Goal: Transaction & Acquisition: Download file/media

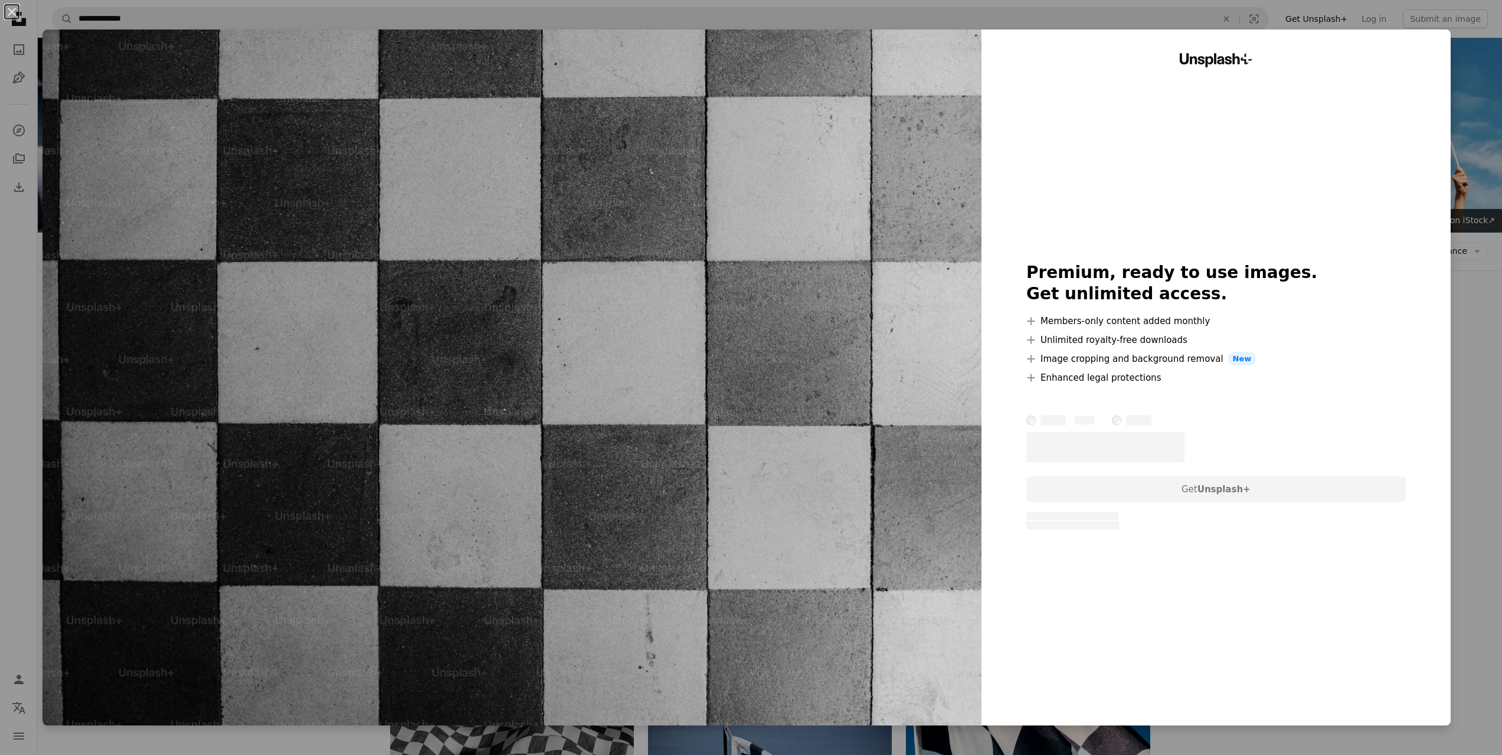
scroll to position [236, 0]
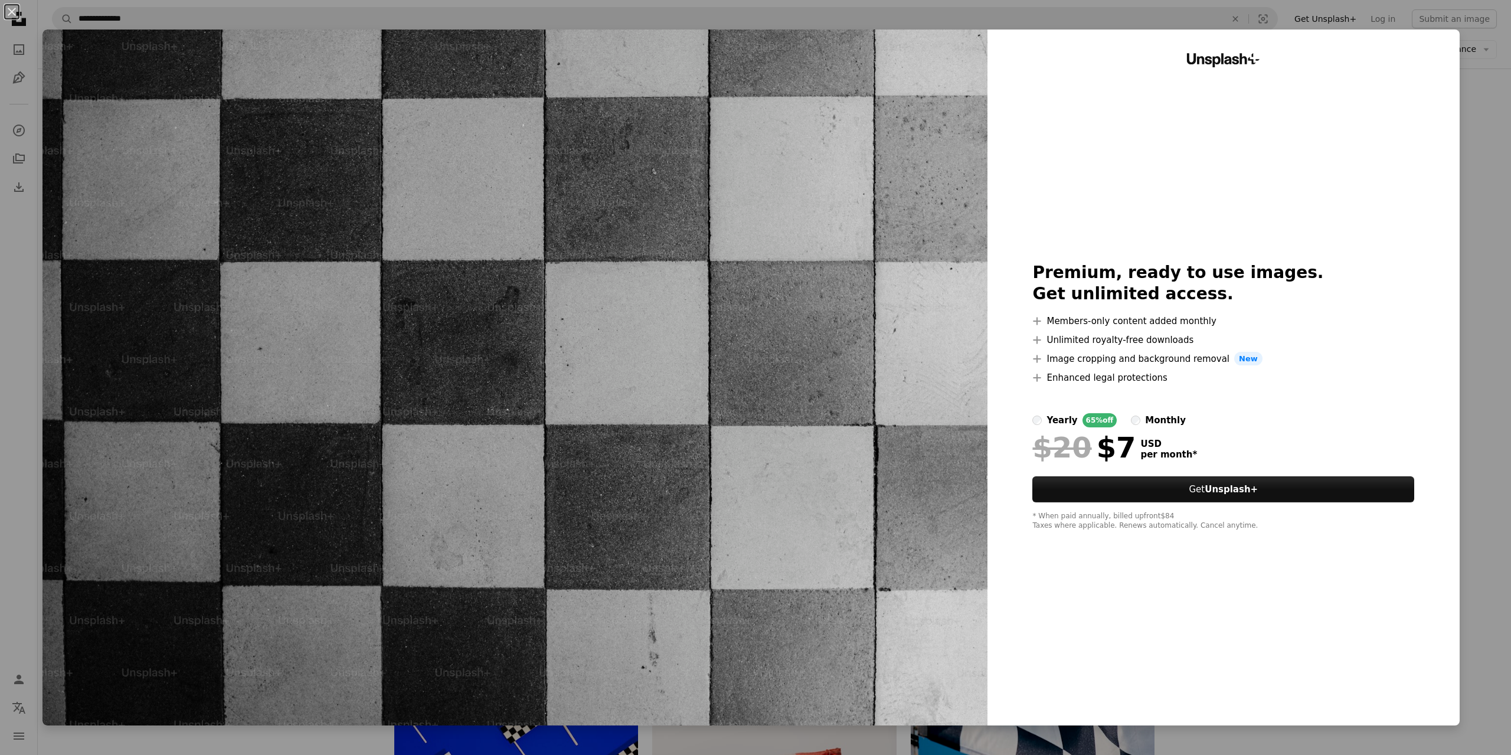
click at [1465, 159] on div "An X shape Unsplash+ Premium, ready to use images. Get unlimited access. A plus…" at bounding box center [755, 377] width 1511 height 755
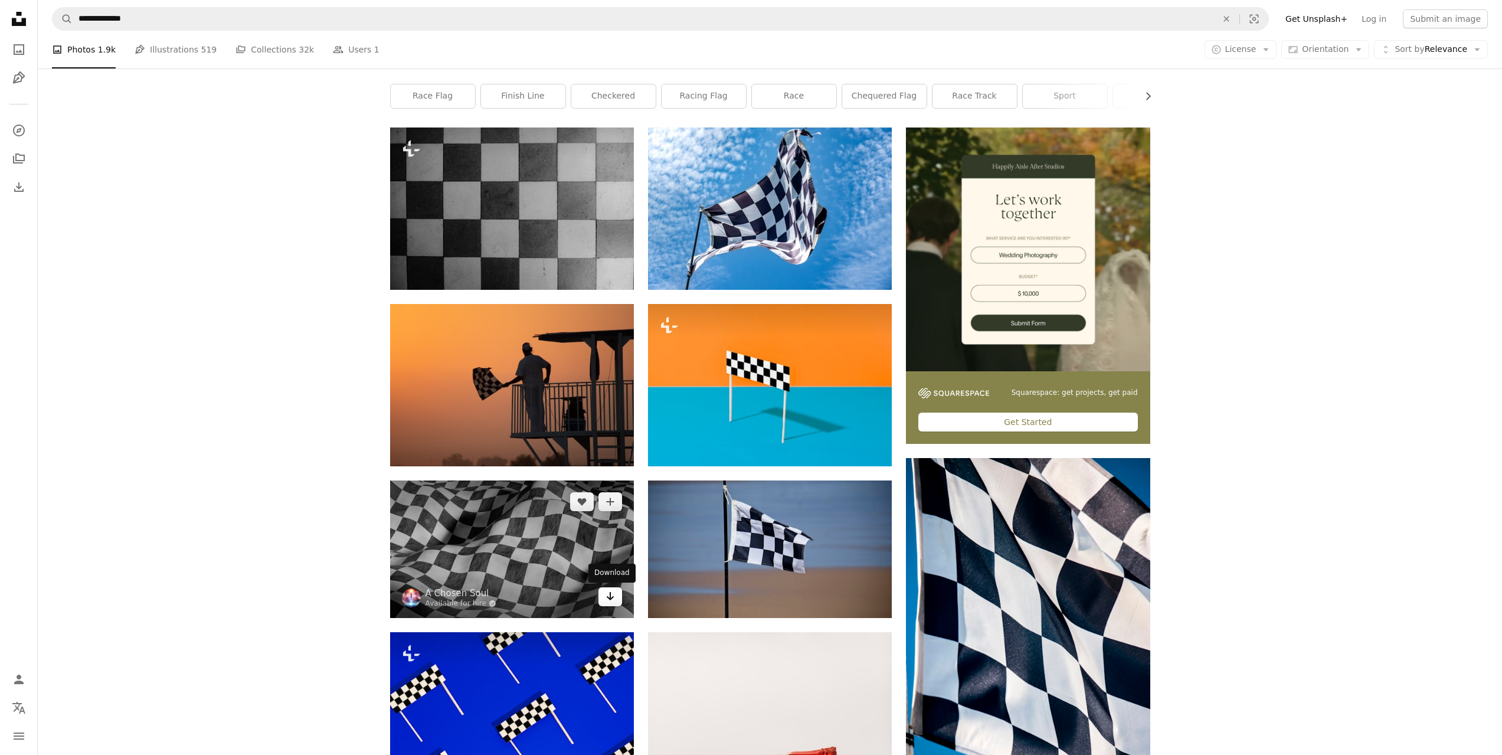
click at [611, 600] on icon "Arrow pointing down" at bounding box center [609, 596] width 9 height 14
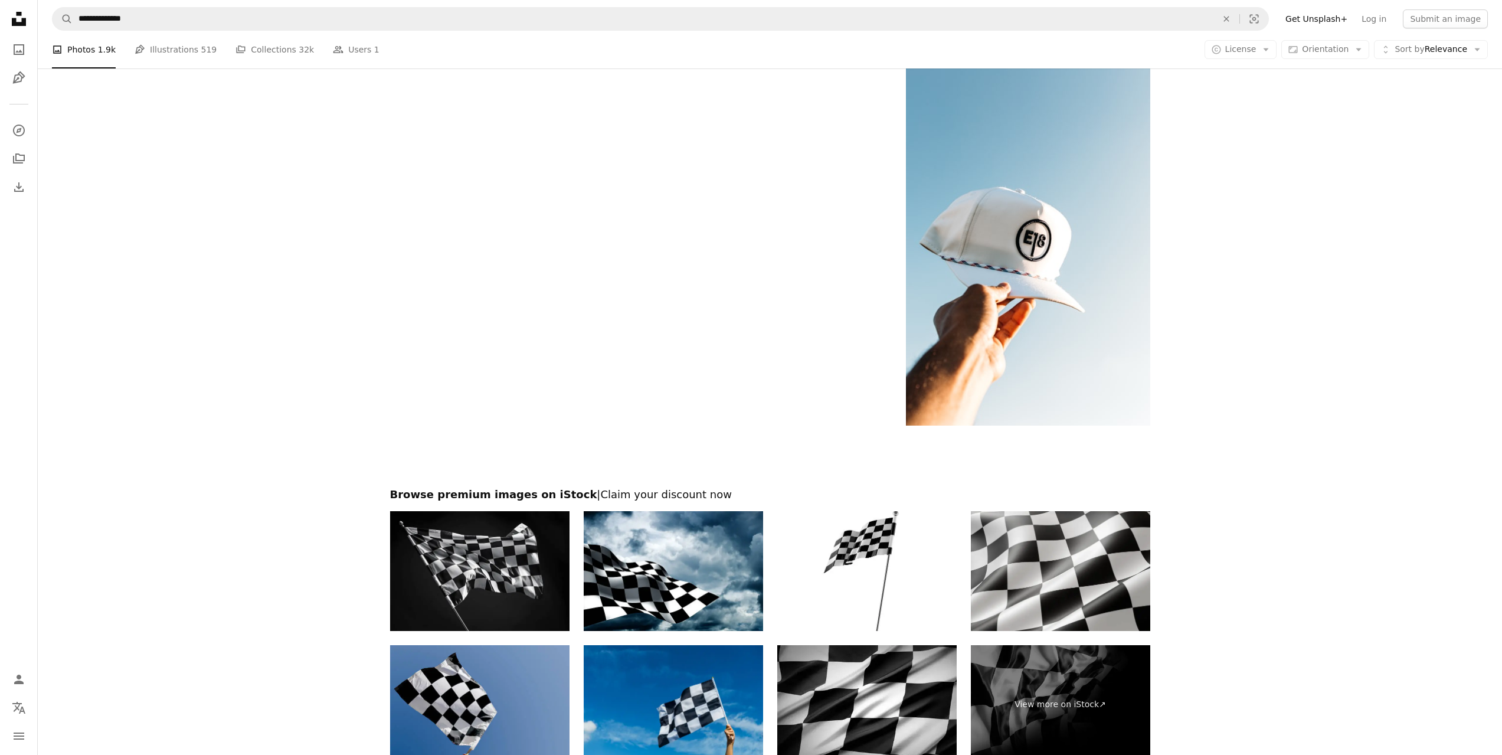
scroll to position [2355, 0]
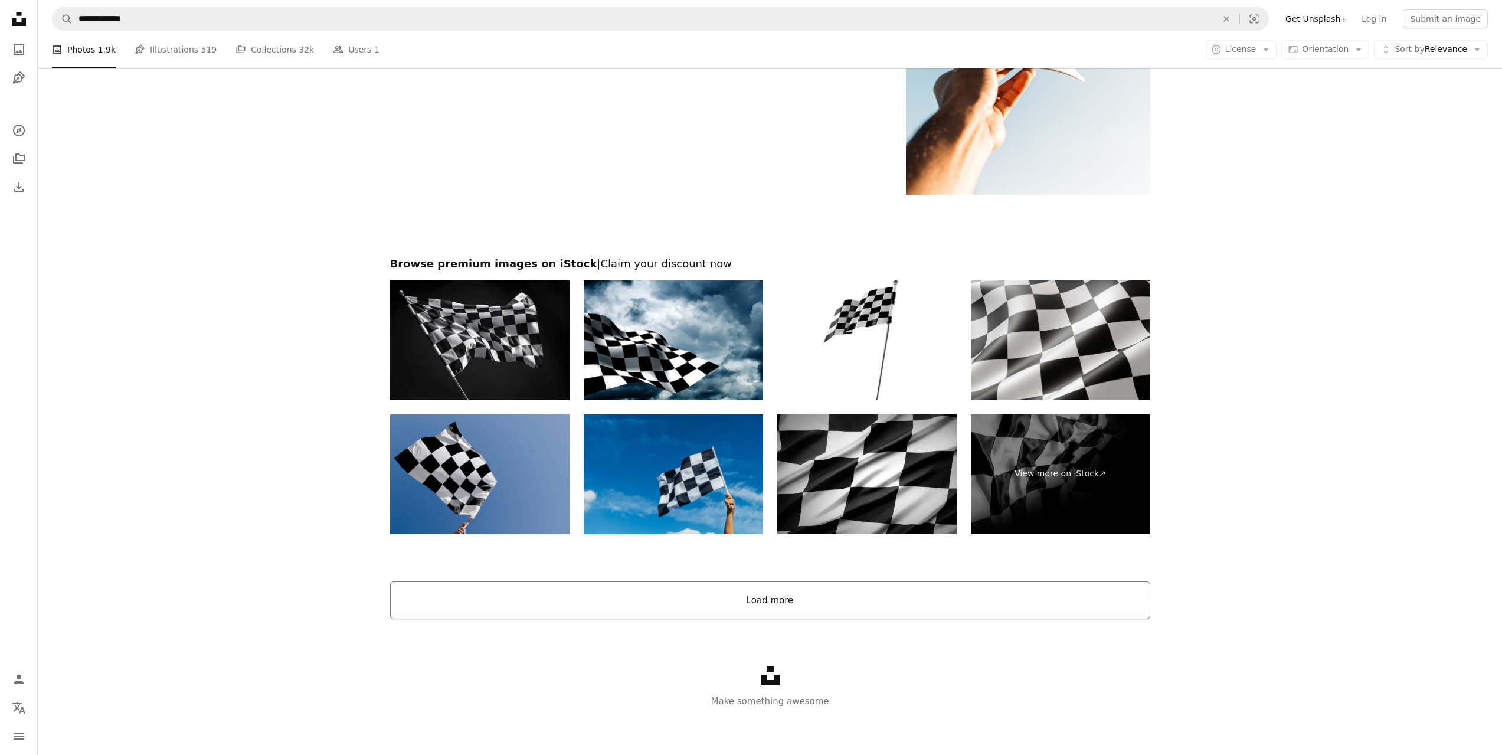
click at [759, 594] on button "Load more" at bounding box center [770, 600] width 760 height 38
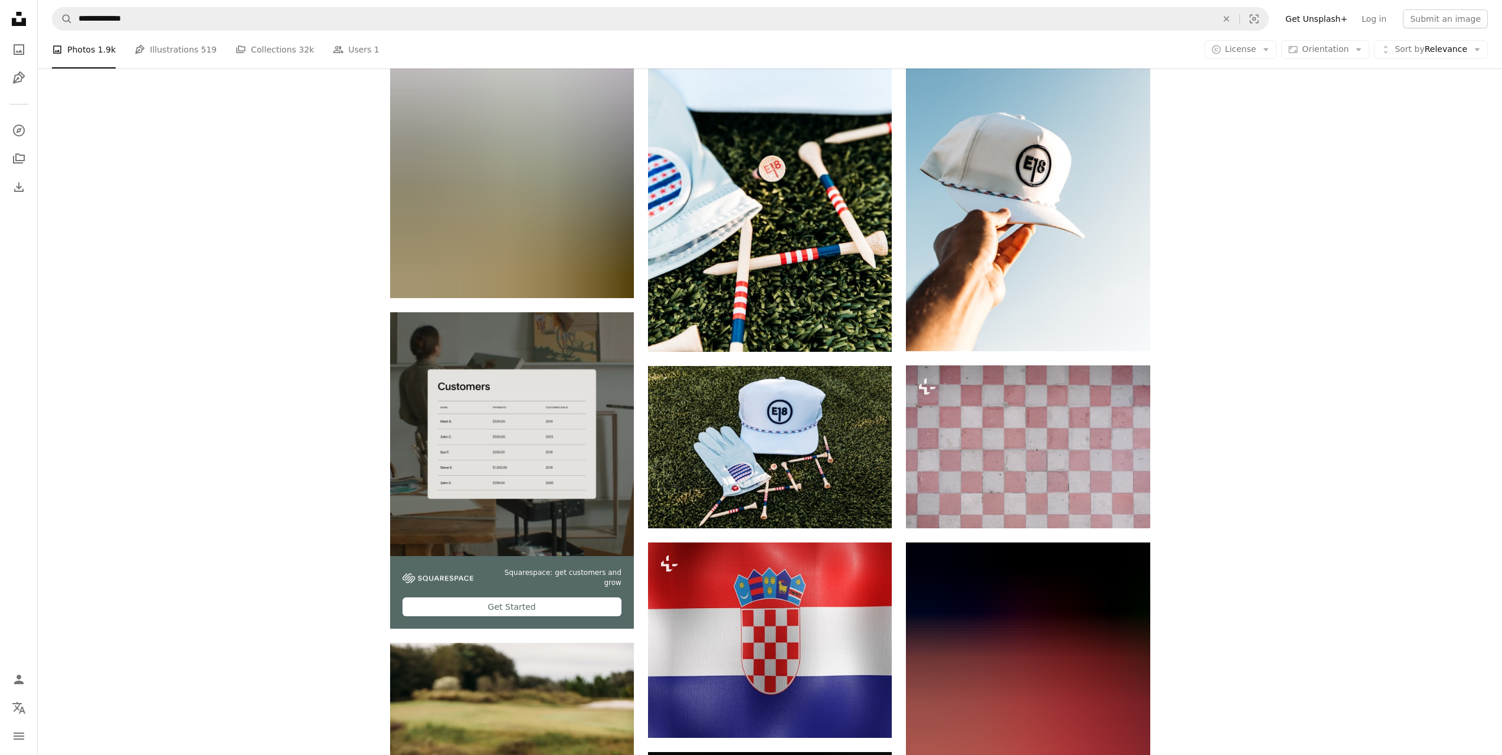
scroll to position [0, 0]
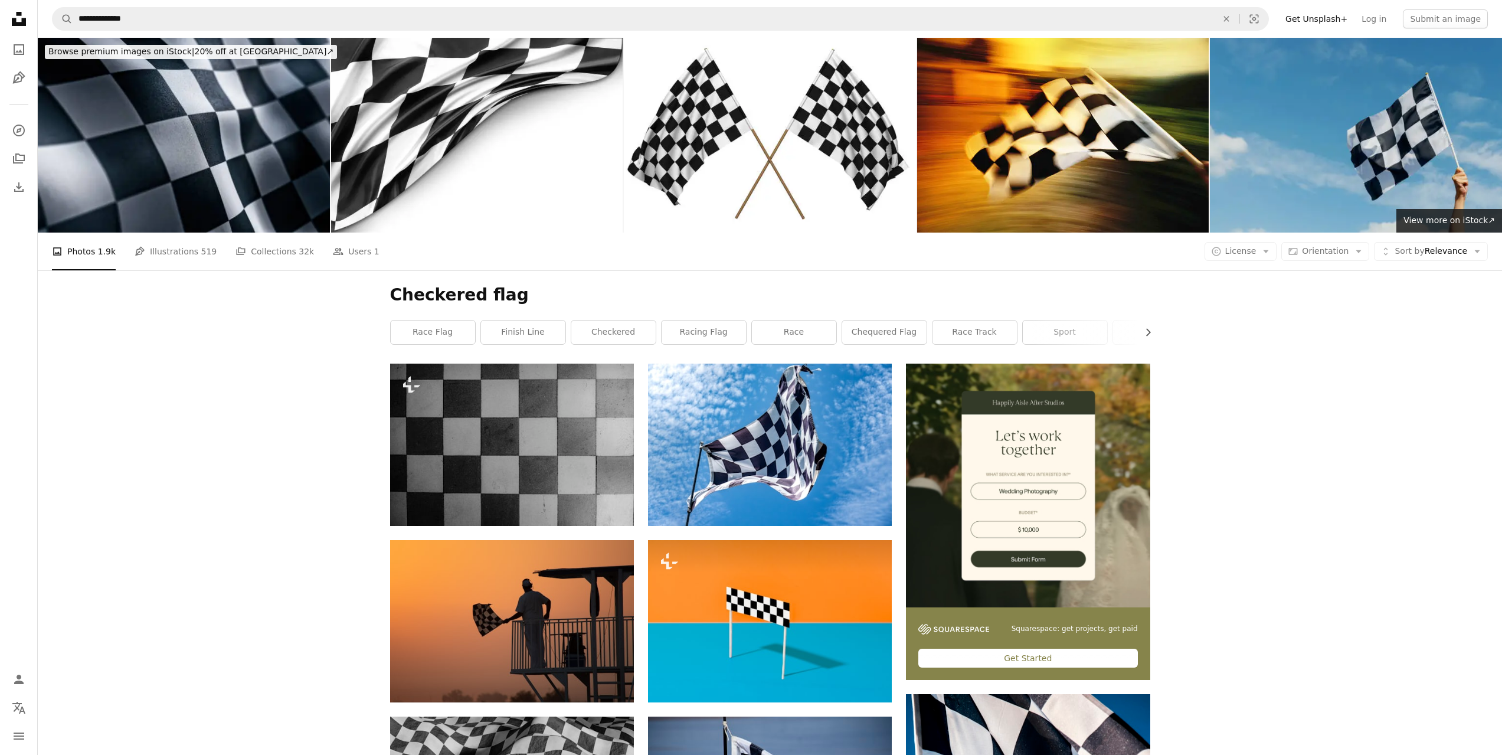
drag, startPoint x: 1271, startPoint y: 515, endPoint x: 1227, endPoint y: 124, distance: 393.7
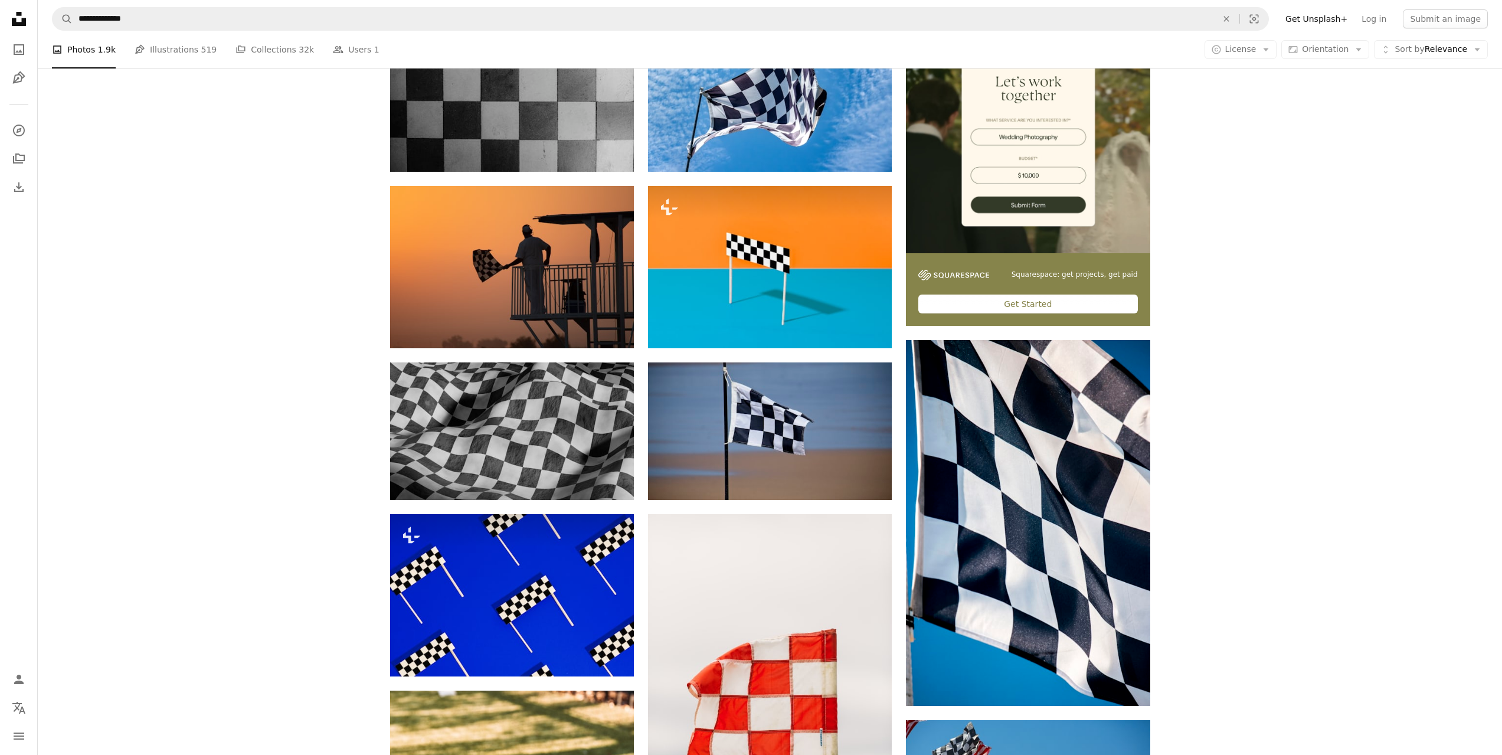
scroll to position [118, 0]
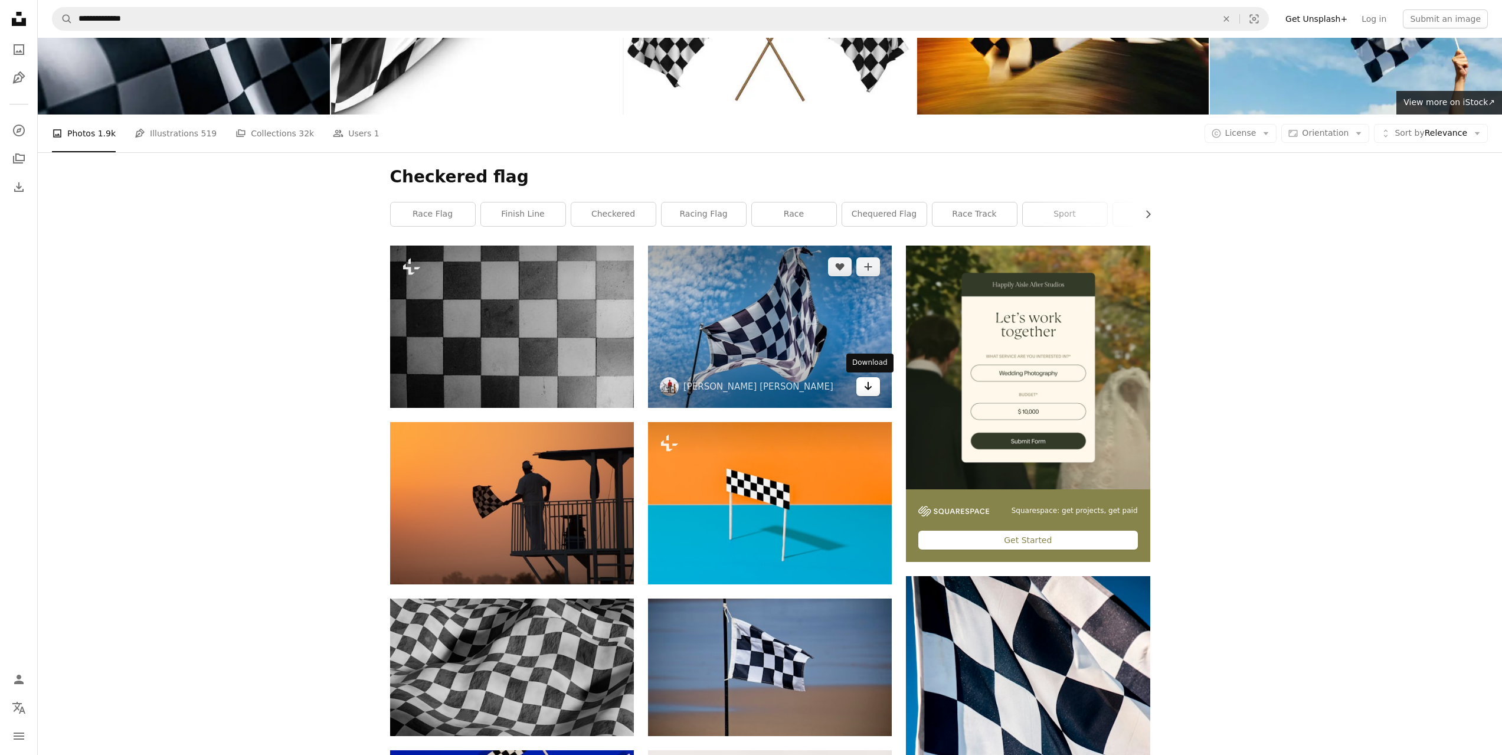
click at [866, 386] on icon "Arrow pointing down" at bounding box center [867, 386] width 9 height 14
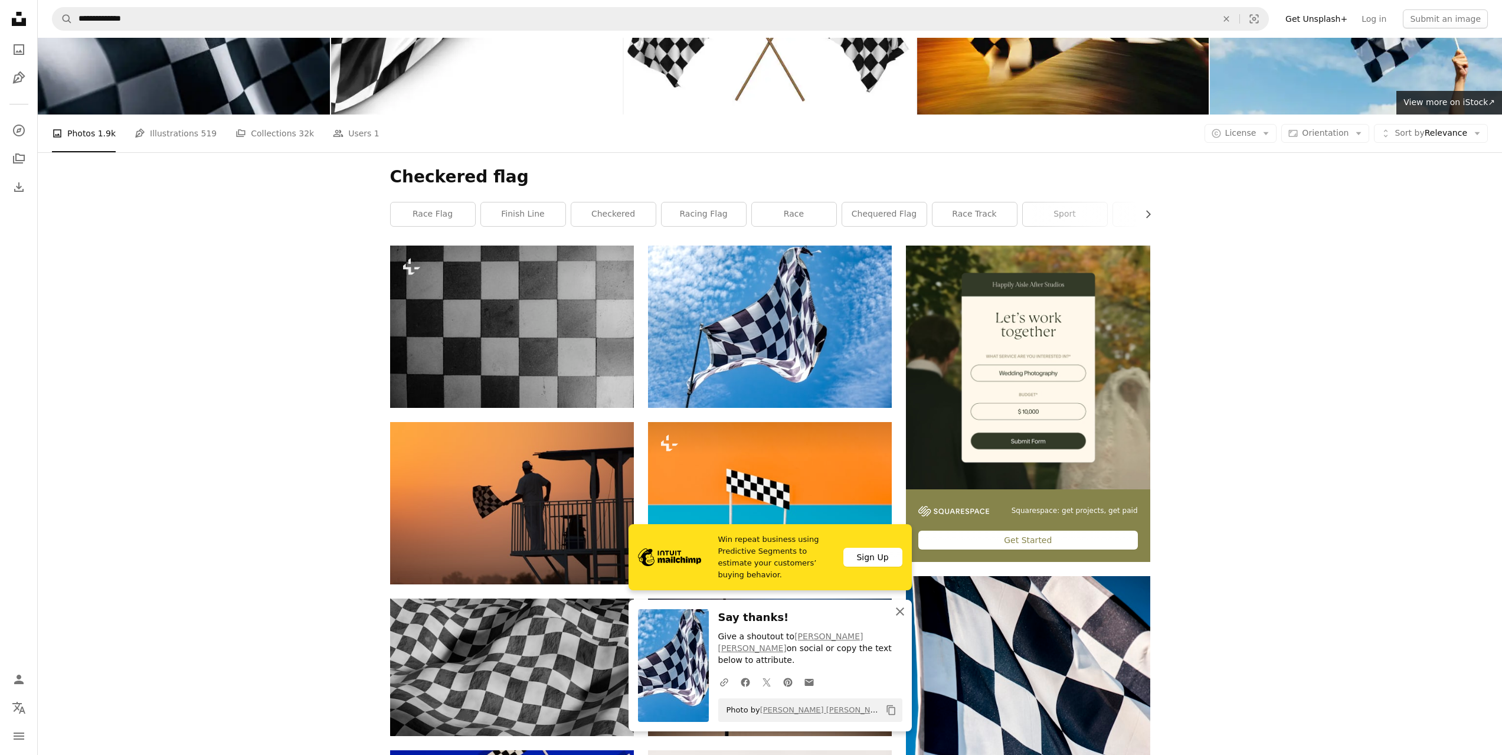
click at [896, 615] on icon "button" at bounding box center [900, 611] width 8 height 8
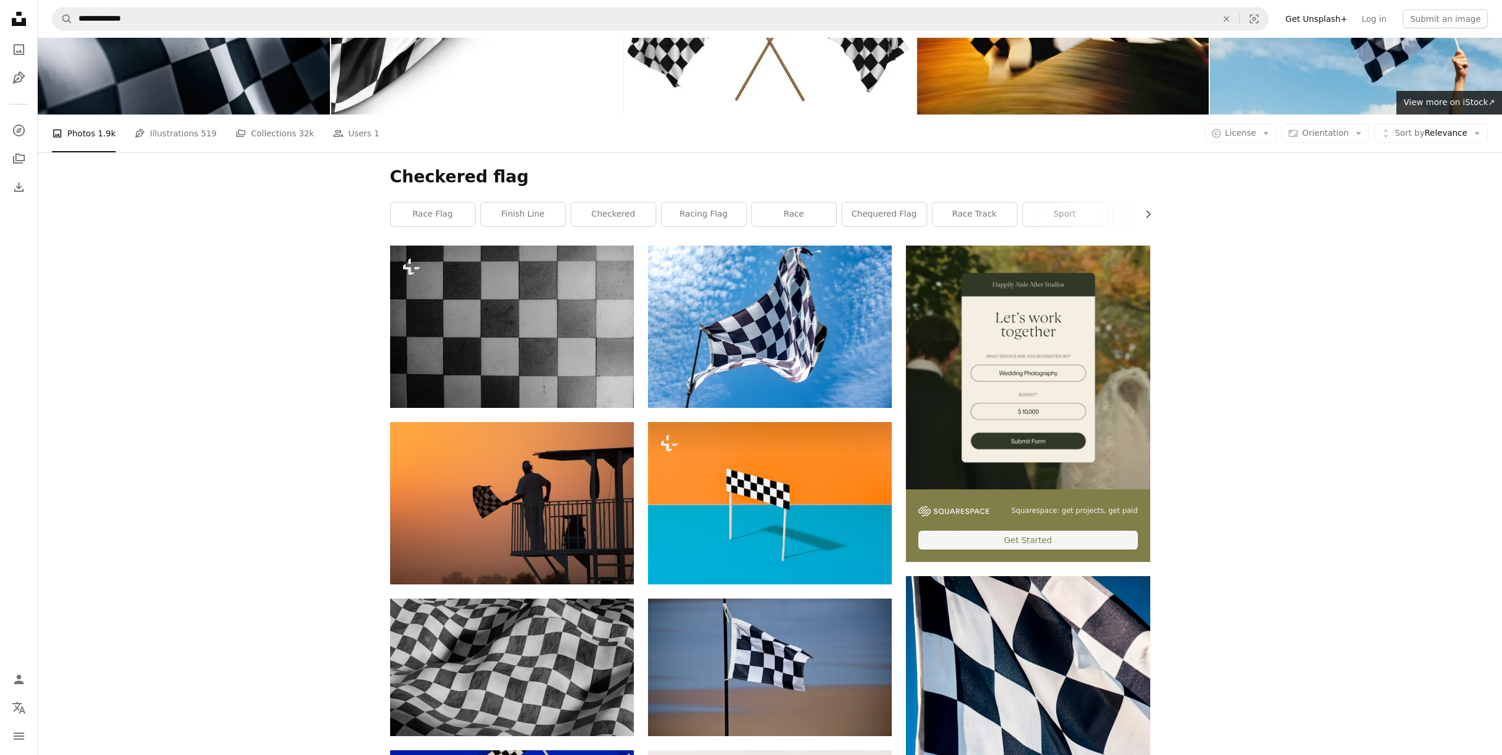
click at [1137, 525] on footer "–– ––– ––– –– ––– – ––– ––– –––– – – –– ––– – – ––– –– –– –––– –– Squarespace: …" at bounding box center [1028, 525] width 244 height 73
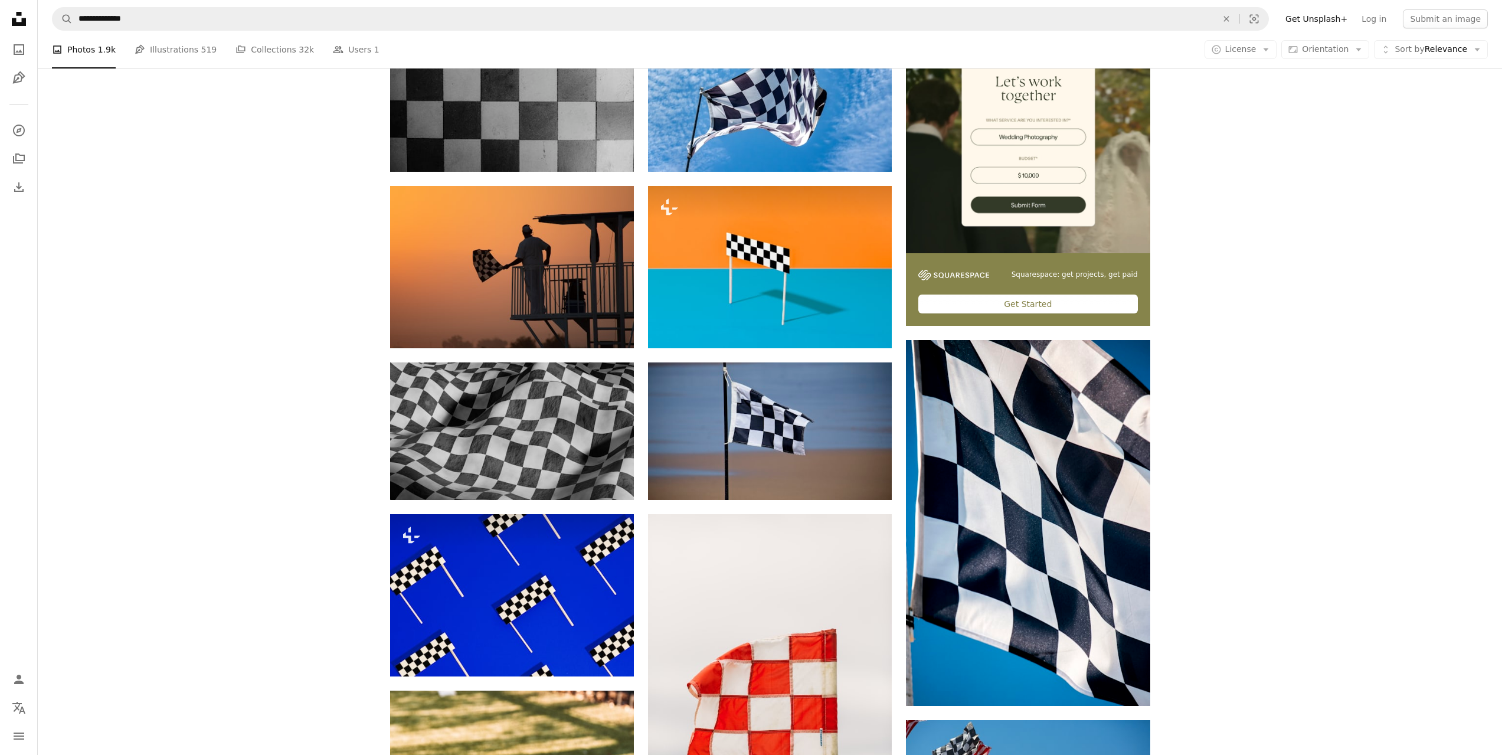
scroll to position [59, 0]
